Goal: Task Accomplishment & Management: Manage account settings

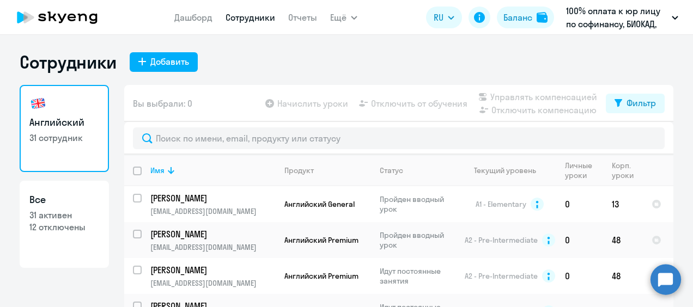
select select "30"
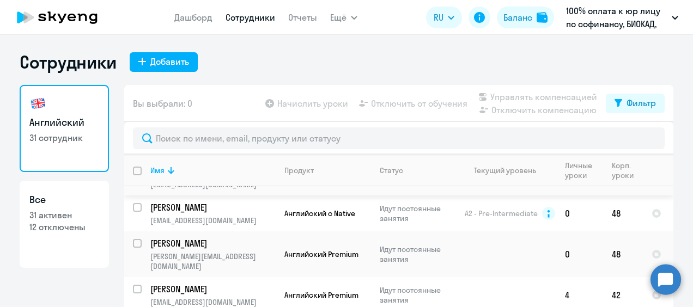
scroll to position [214, 0]
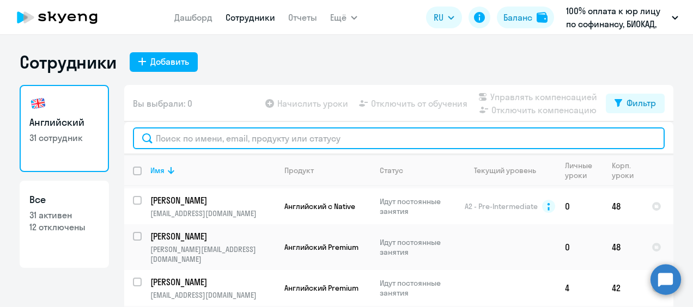
click at [217, 140] on input "text" at bounding box center [399, 139] width 532 height 22
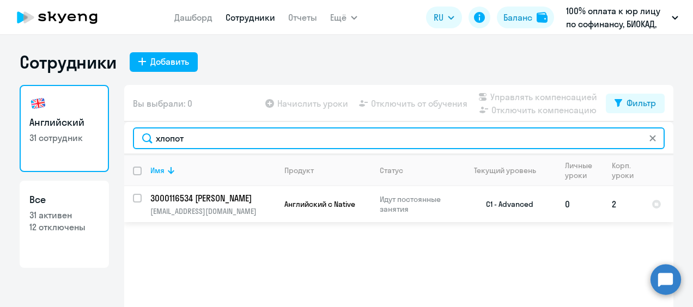
type input "хлопот"
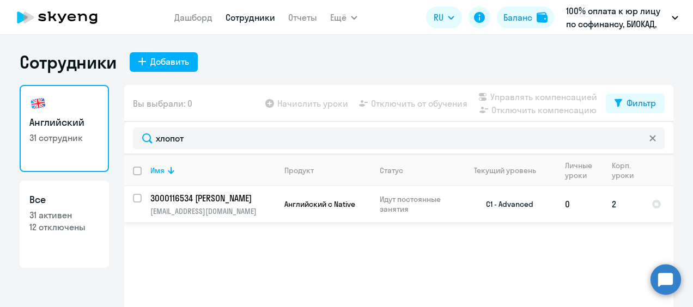
click at [128, 197] on div at bounding box center [138, 198] width 26 height 26
checkbox input "true"
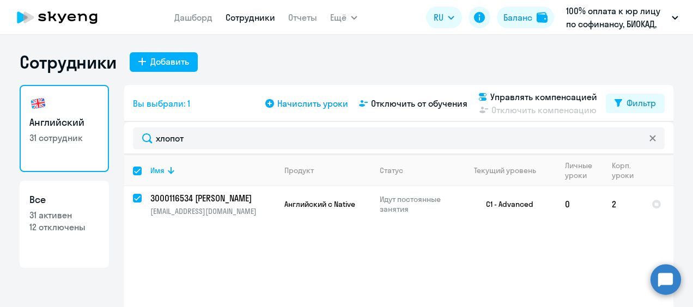
click at [329, 104] on span "Начислить уроки" at bounding box center [312, 103] width 71 height 13
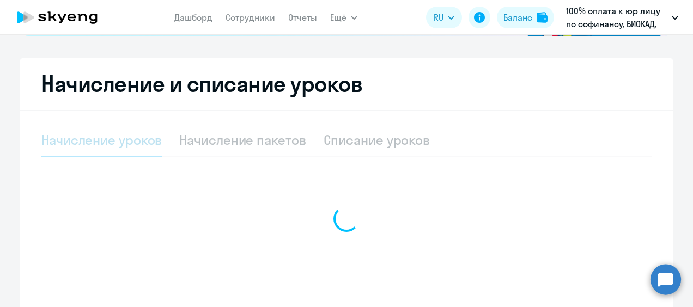
select select "10"
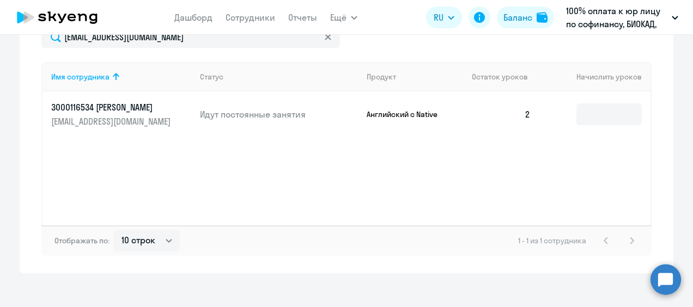
scroll to position [494, 0]
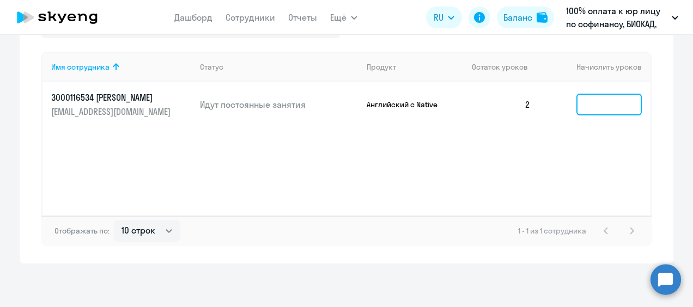
click at [604, 106] on input at bounding box center [609, 105] width 65 height 22
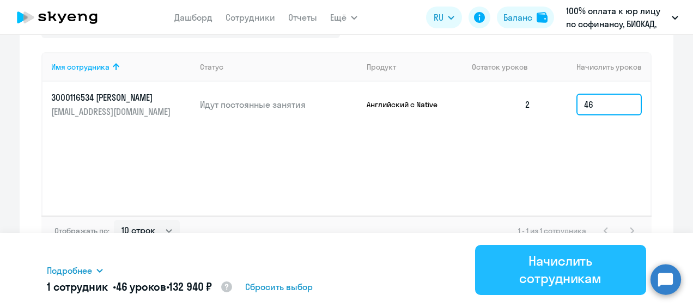
type input "46"
click at [519, 279] on div "Начислить сотрудникам" at bounding box center [561, 269] width 141 height 35
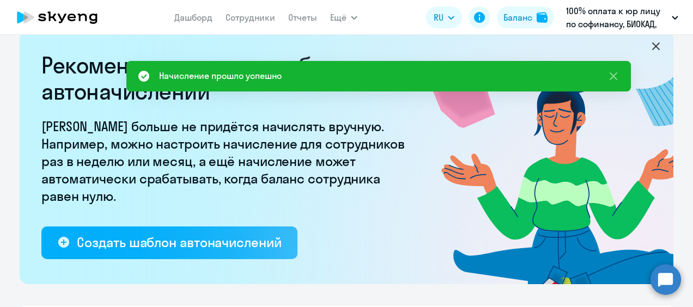
scroll to position [0, 0]
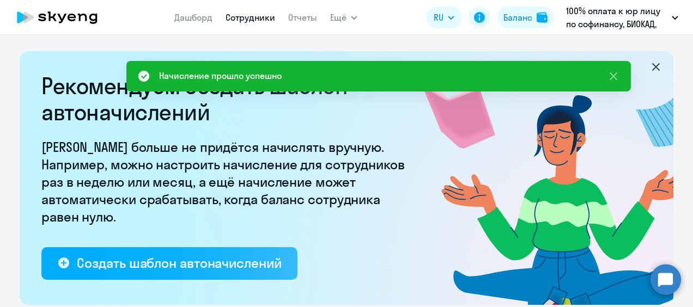
click at [245, 20] on link "Сотрудники" at bounding box center [251, 17] width 50 height 11
select select "30"
